Goal: Task Accomplishment & Management: Complete application form

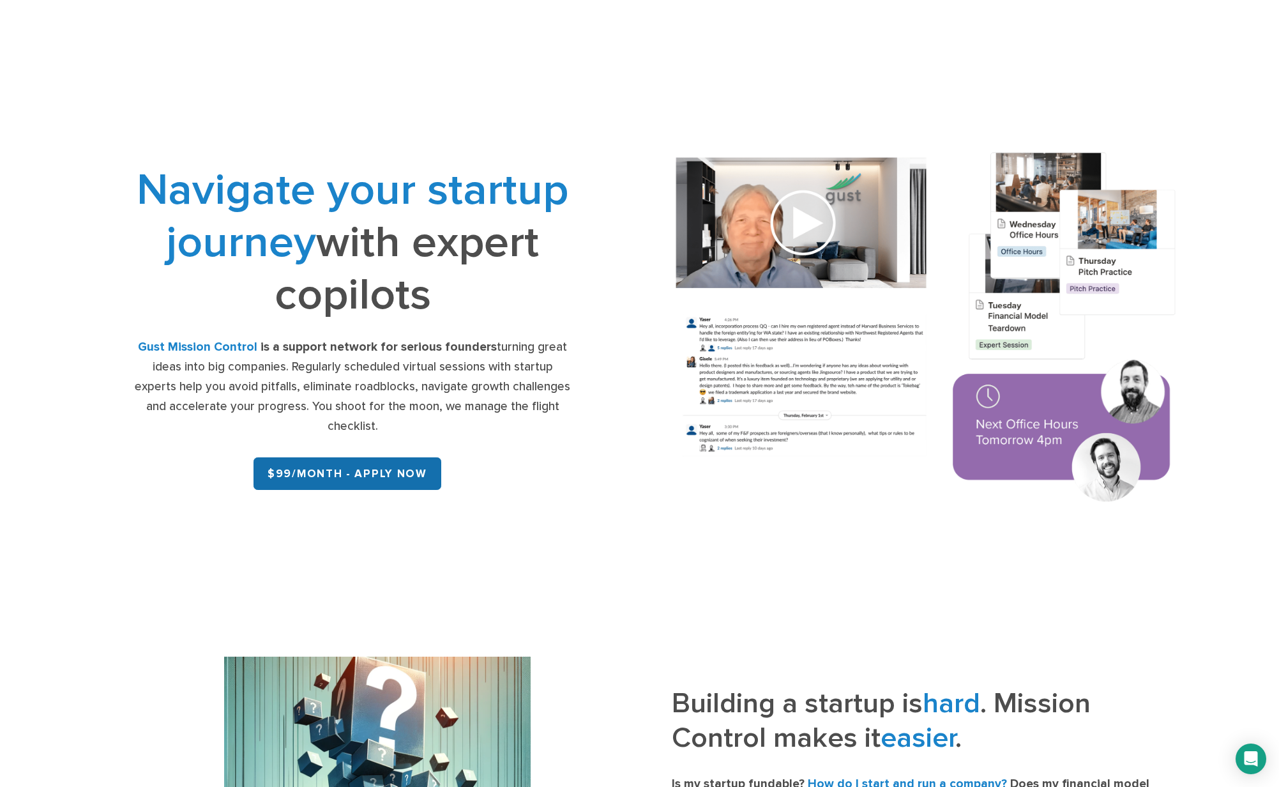
click at [331, 478] on link "$99/month - APPLY NOW" at bounding box center [348, 473] width 188 height 33
click at [362, 484] on link "$99/month - APPLY NOW" at bounding box center [348, 473] width 188 height 33
